Goal: Task Accomplishment & Management: Manage account settings

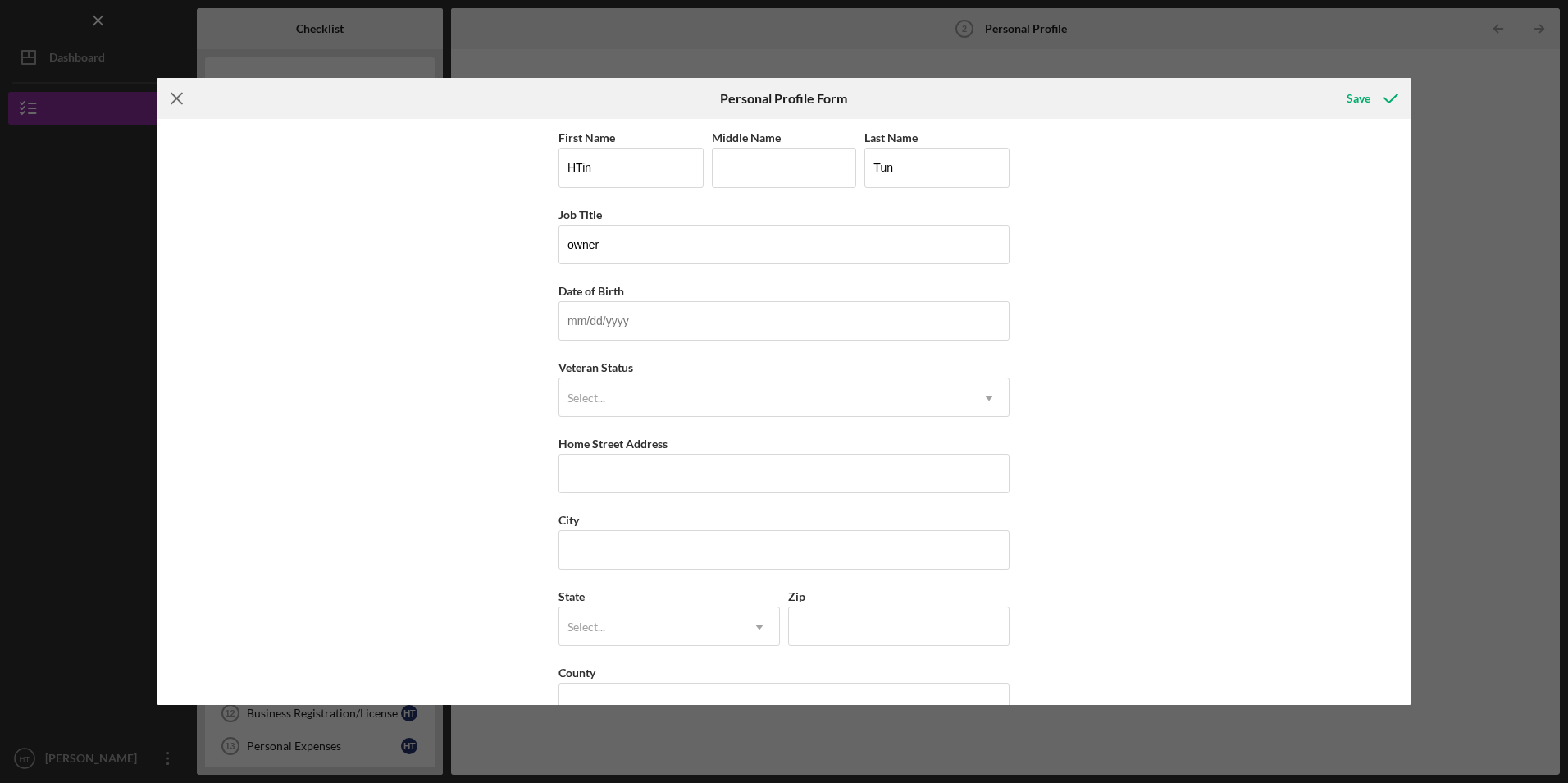
click at [169, 95] on icon "Icon/Menu Close" at bounding box center [177, 99] width 41 height 41
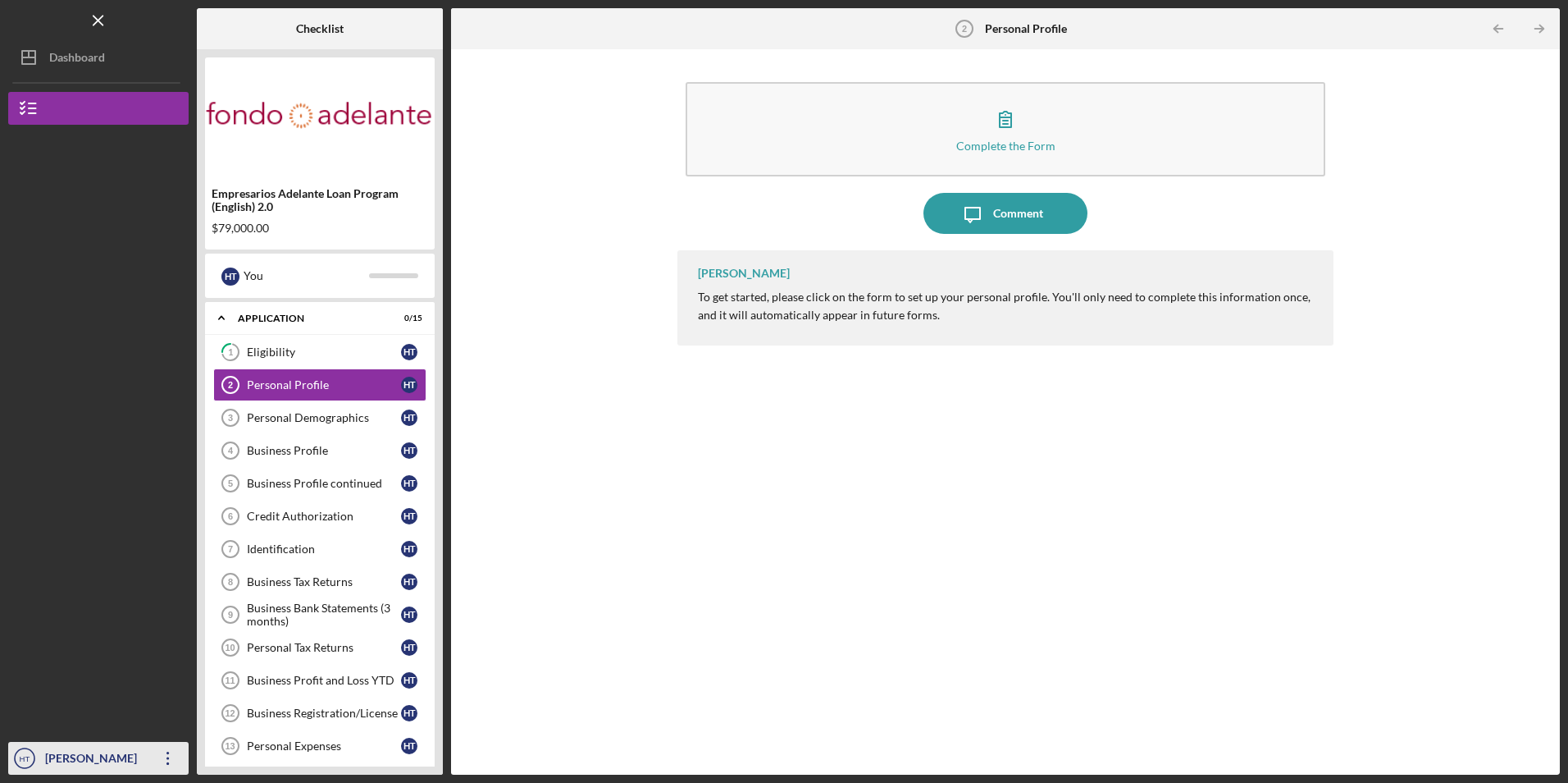
click at [165, 742] on icon "Icon/Overflow" at bounding box center [168, 758] width 41 height 41
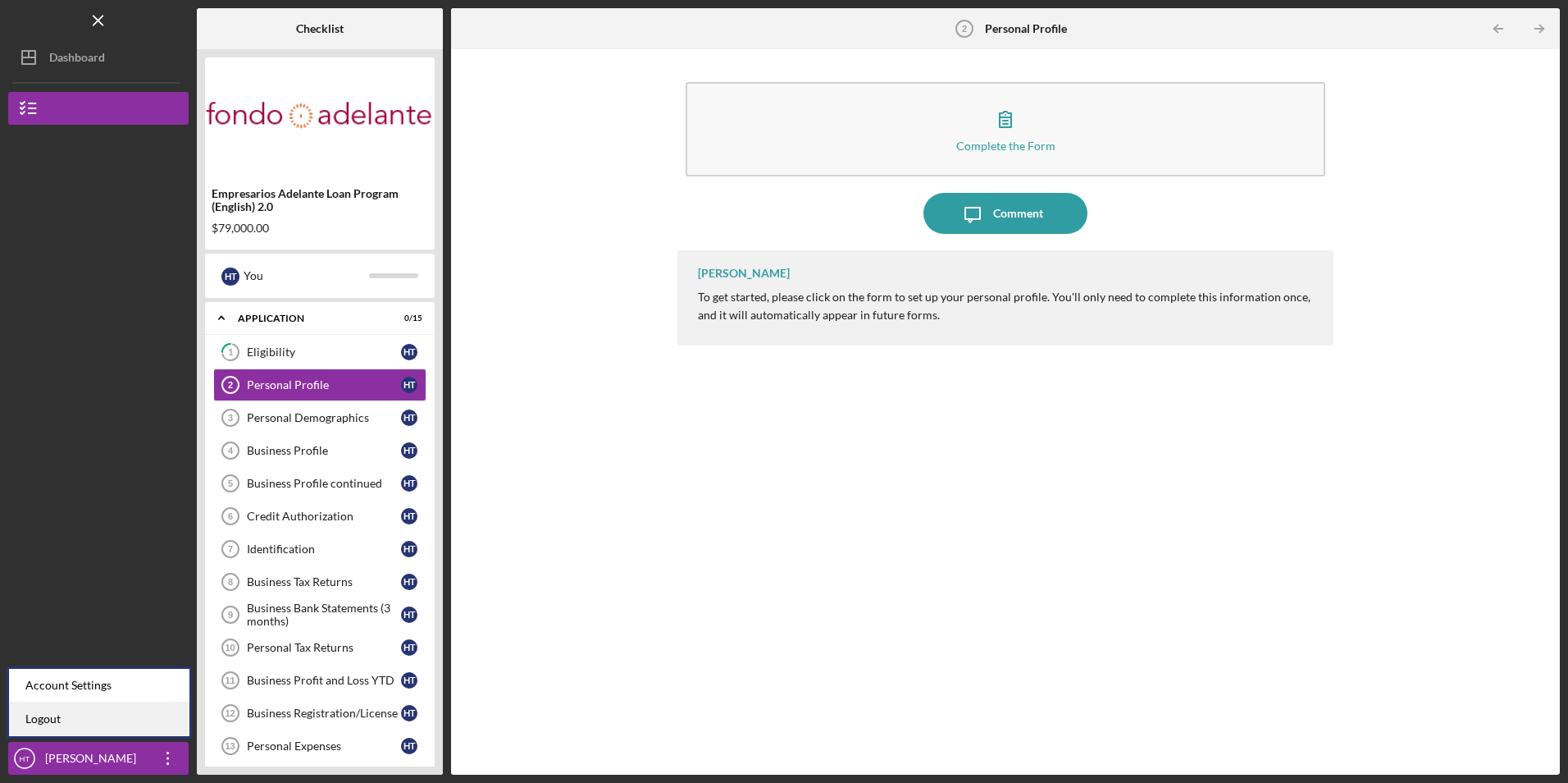
click at [141, 714] on link "Logout" at bounding box center [99, 719] width 181 height 34
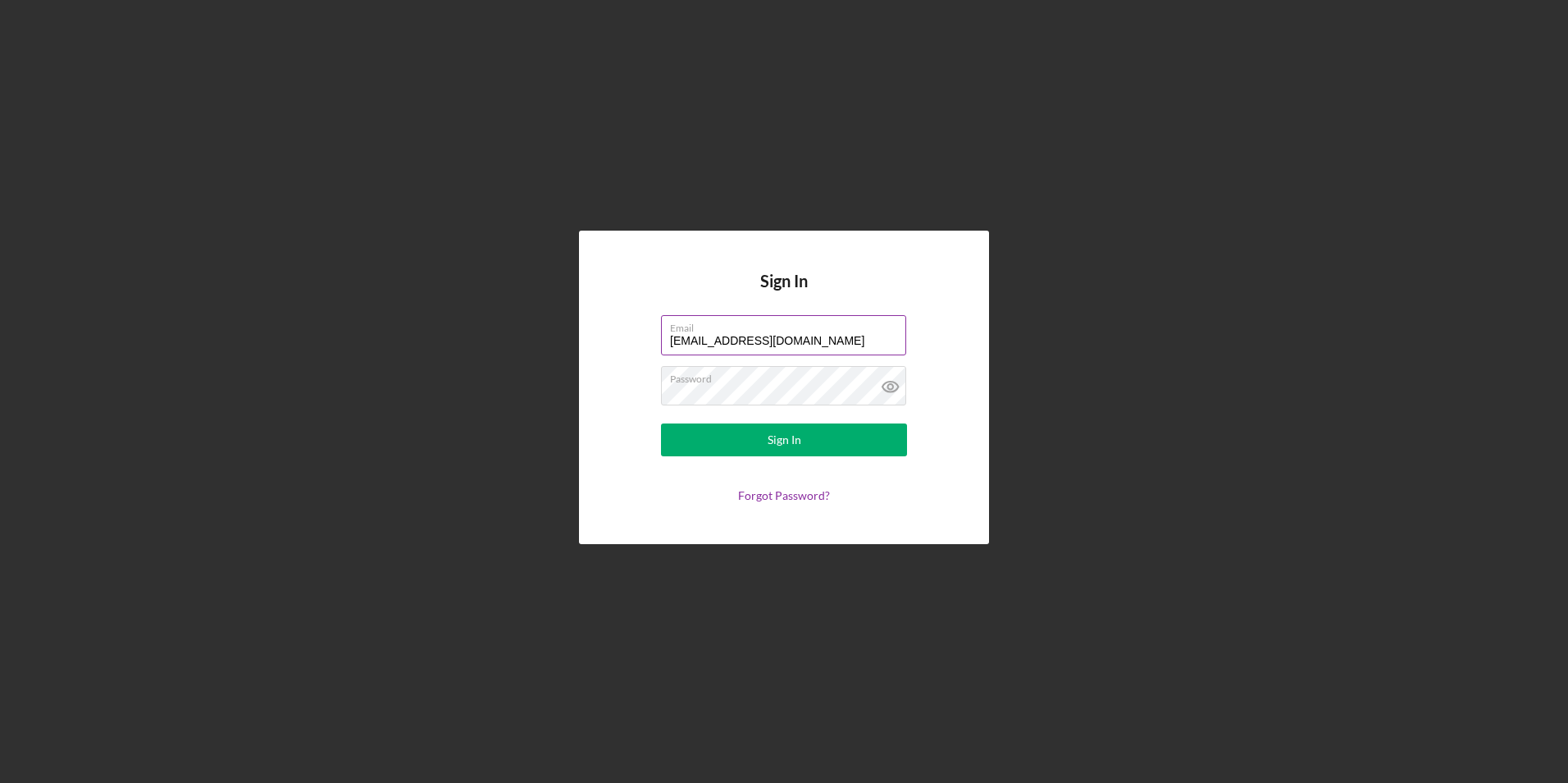
click at [789, 335] on input "[EMAIL_ADDRESS][DOMAIN_NAME]" at bounding box center [784, 335] width 245 height 39
drag, startPoint x: 826, startPoint y: 343, endPoint x: 476, endPoint y: 315, distance: 351.1
click at [476, 315] on div "Sign In Email [EMAIL_ADDRESS][DOMAIN_NAME] Password Sign In Forgot Password?" at bounding box center [784, 387] width 1552 height 775
type input "[EMAIL_ADDRESS][DOMAIN_NAME]"
click at [712, 441] on button "Sign In" at bounding box center [784, 440] width 246 height 33
